Goal: Task Accomplishment & Management: Manage account settings

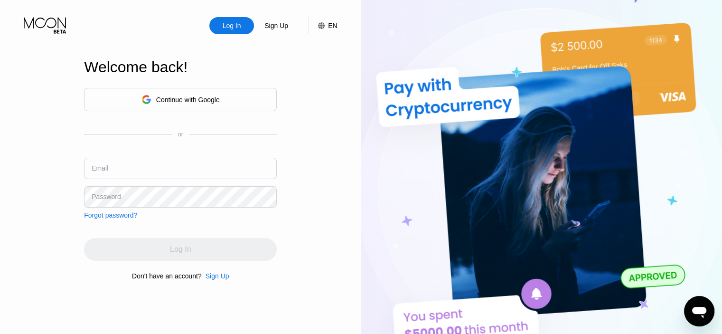
click at [148, 166] on input "text" at bounding box center [180, 168] width 193 height 21
click at [152, 168] on input "text" at bounding box center [180, 168] width 193 height 21
type input "[EMAIL_ADDRESS][DOMAIN_NAME]"
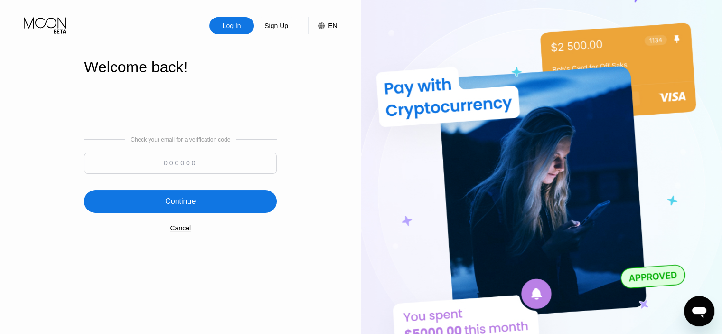
click at [195, 161] on input at bounding box center [180, 162] width 193 height 21
paste input "529999"
type input "529999"
click at [201, 194] on div "Continue" at bounding box center [180, 201] width 193 height 23
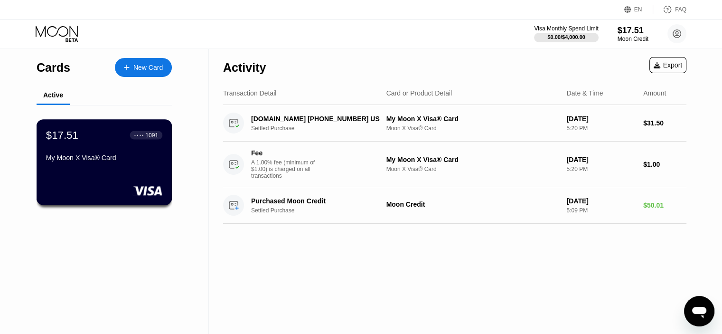
click at [103, 174] on div "$17.51 ● ● ● ● 1091 My Moon X Visa® Card" at bounding box center [105, 162] width 136 height 86
